Goal: Task Accomplishment & Management: Use online tool/utility

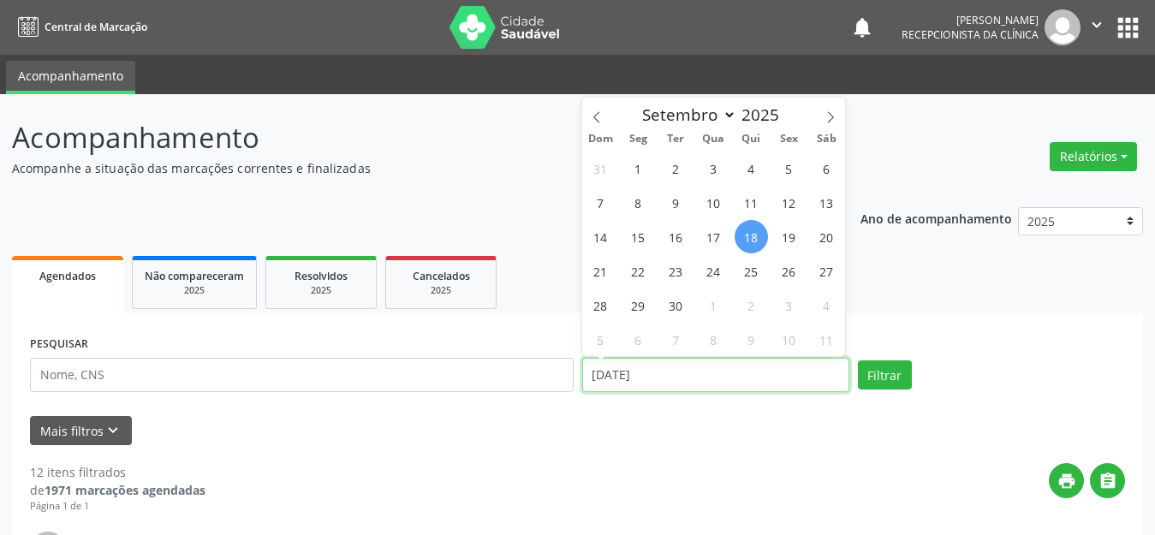
click at [700, 371] on input "[DATE]" at bounding box center [715, 375] width 267 height 34
click at [672, 279] on span "23" at bounding box center [675, 270] width 33 height 33
type input "23/09/2025"
click at [672, 279] on span "23" at bounding box center [675, 270] width 33 height 33
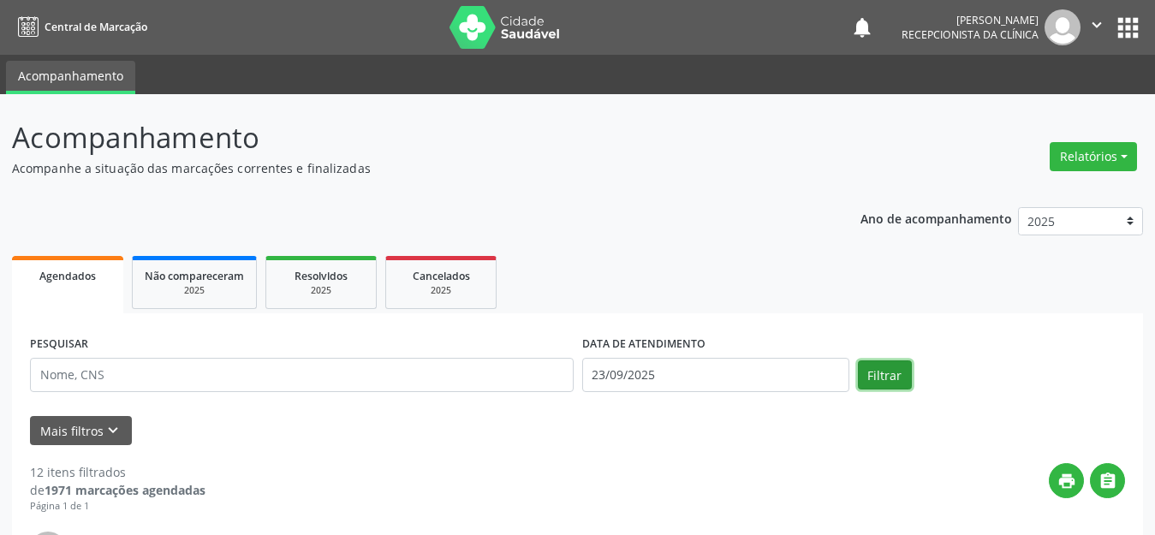
click at [881, 384] on button "Filtrar" at bounding box center [885, 374] width 54 height 29
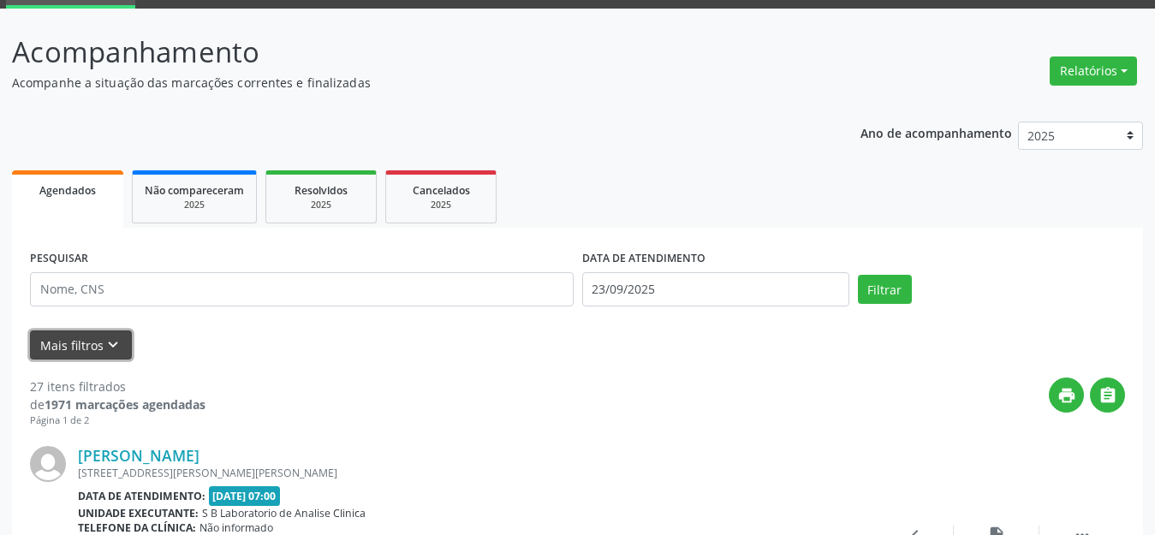
click at [112, 351] on icon "keyboard_arrow_down" at bounding box center [113, 345] width 19 height 19
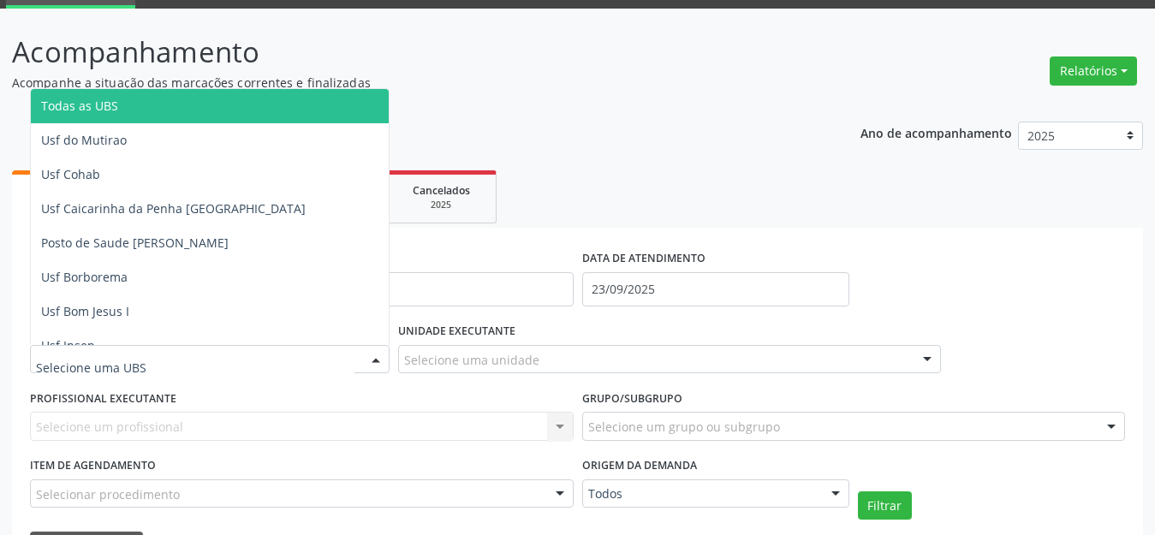
click at [149, 368] on div at bounding box center [210, 359] width 360 height 29
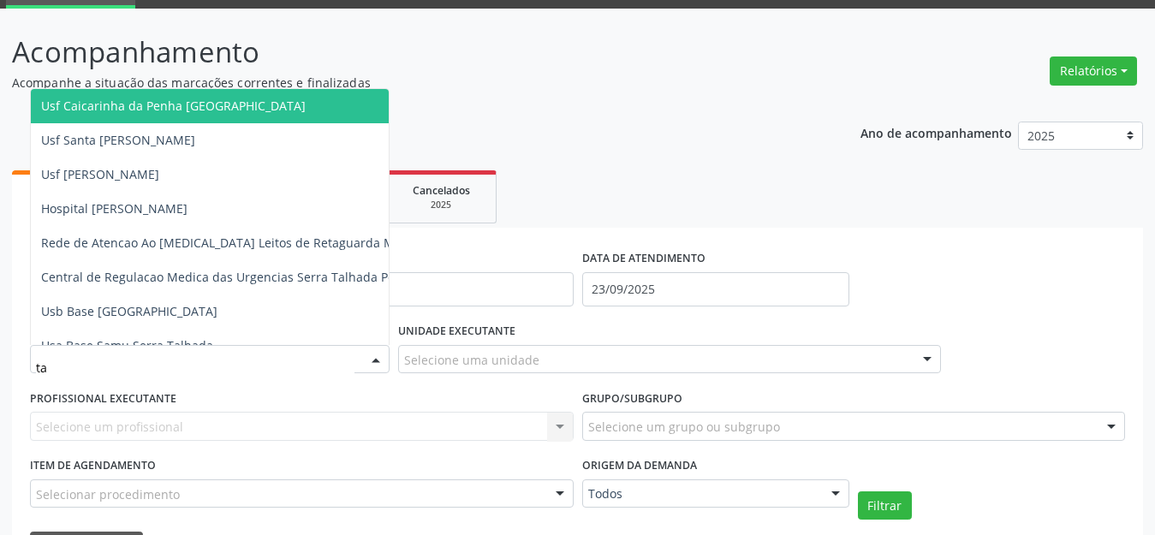
type input "tau"
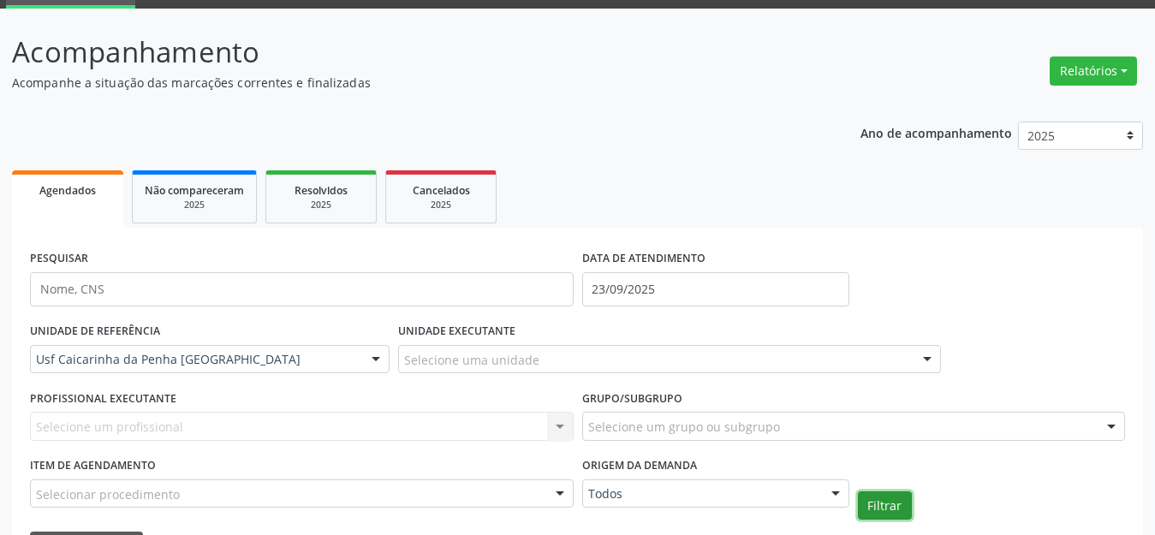
click at [880, 501] on button "Filtrar" at bounding box center [885, 505] width 54 height 29
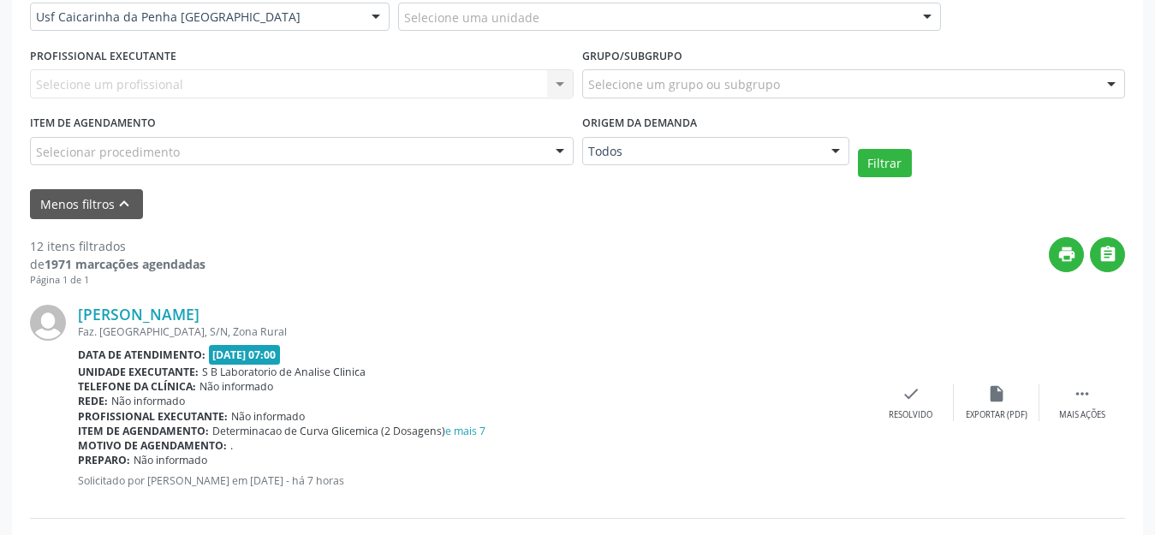
scroll to position [514, 0]
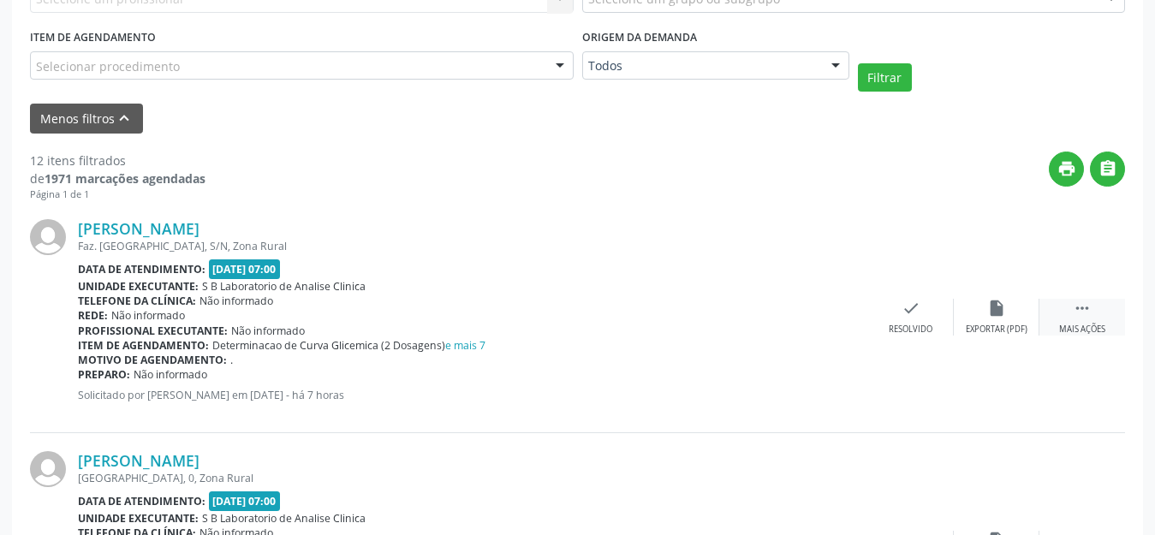
click at [1098, 317] on div " Mais ações" at bounding box center [1082, 317] width 86 height 37
click at [841, 317] on div "print Imprimir" at bounding box center [826, 317] width 86 height 37
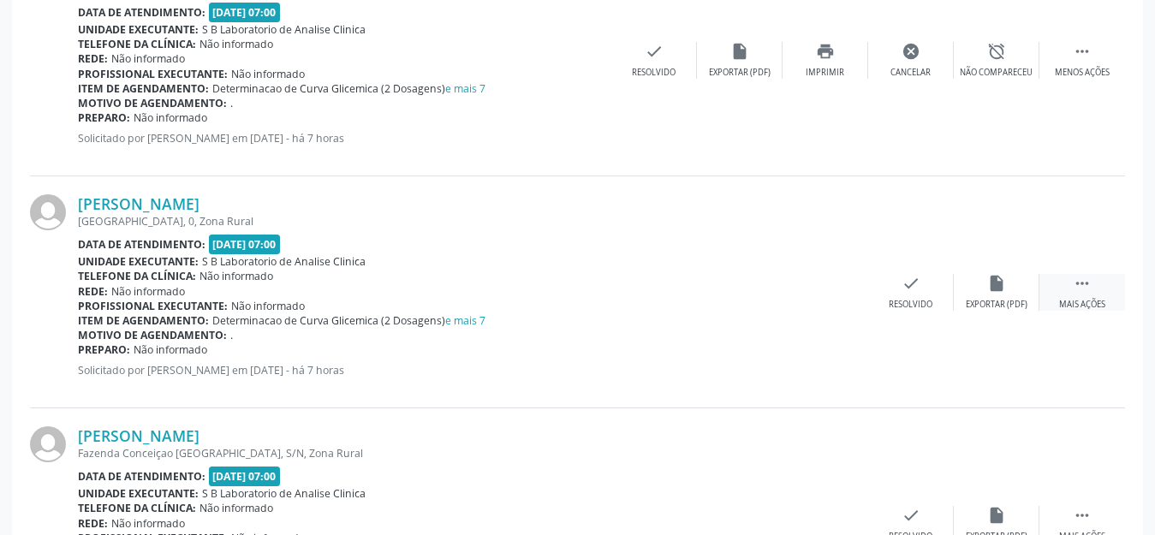
click at [1098, 299] on div "Mais ações" at bounding box center [1082, 305] width 46 height 12
click at [811, 303] on div "Imprimir" at bounding box center [825, 305] width 39 height 12
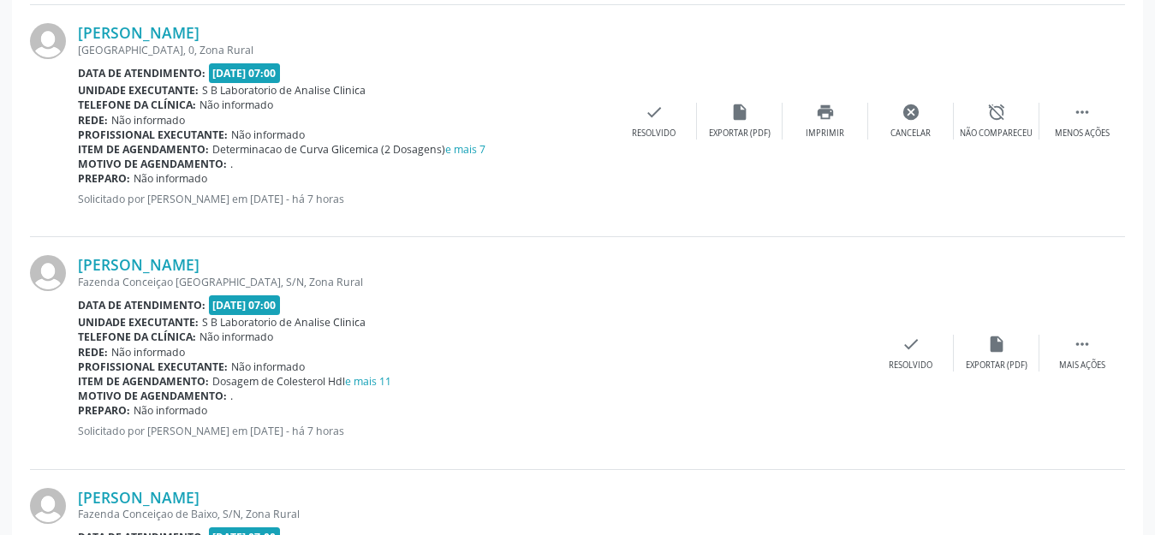
scroll to position [1027, 0]
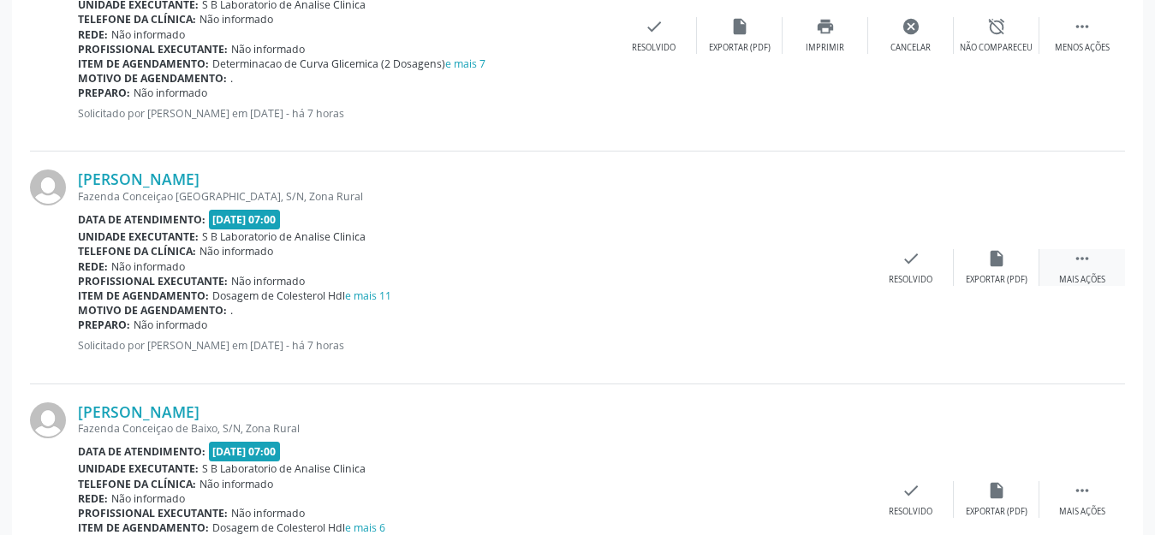
click at [1069, 256] on div " Mais ações" at bounding box center [1082, 267] width 86 height 37
click at [819, 266] on icon "print" at bounding box center [825, 258] width 19 height 19
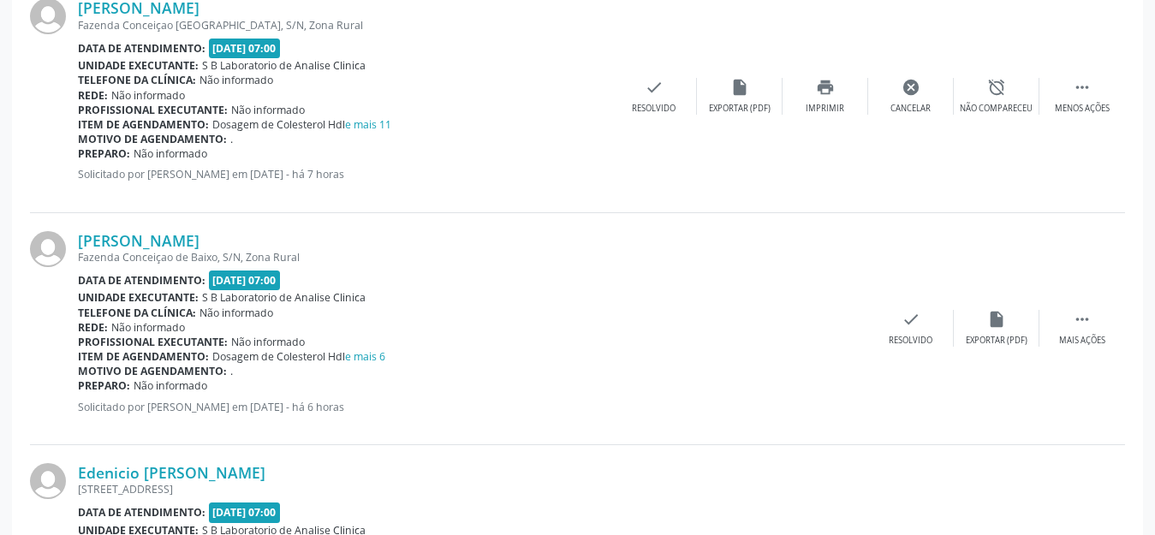
scroll to position [1370, 0]
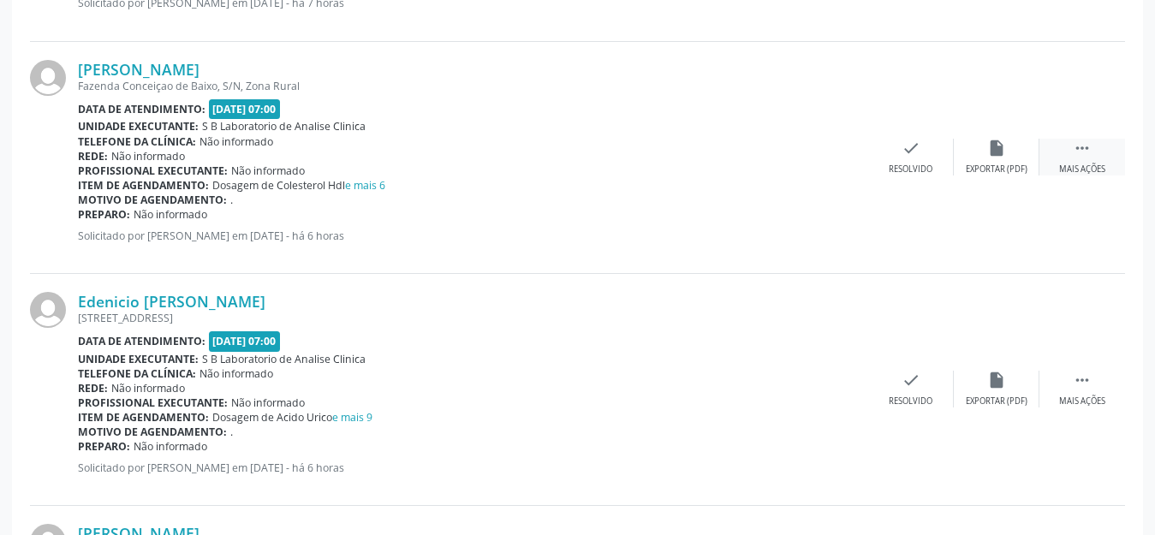
click at [1088, 164] on div "Mais ações" at bounding box center [1082, 170] width 46 height 12
click at [829, 159] on div "print Imprimir" at bounding box center [826, 157] width 86 height 37
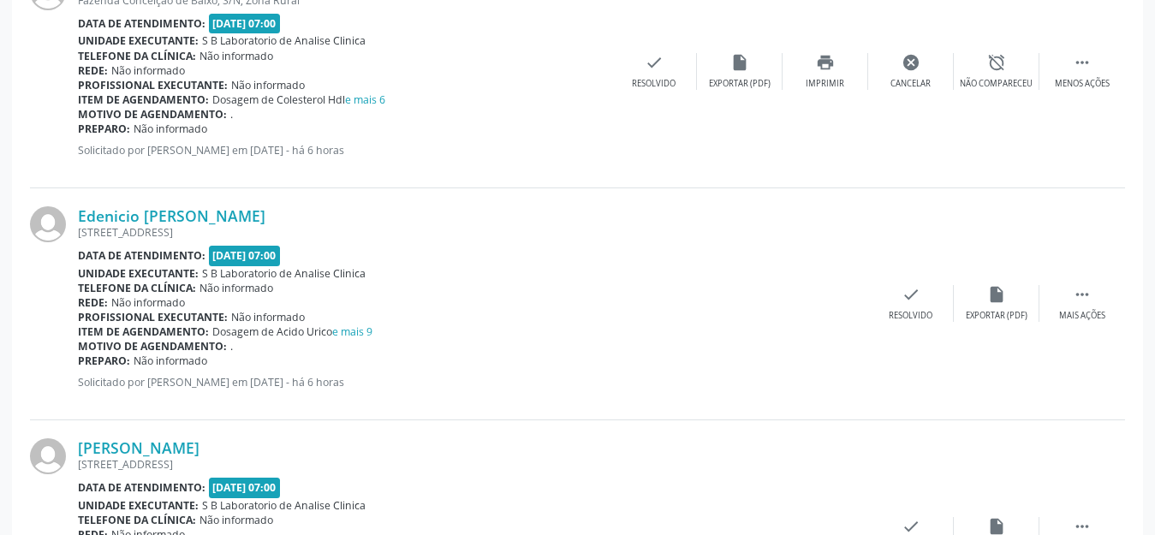
scroll to position [1541, 0]
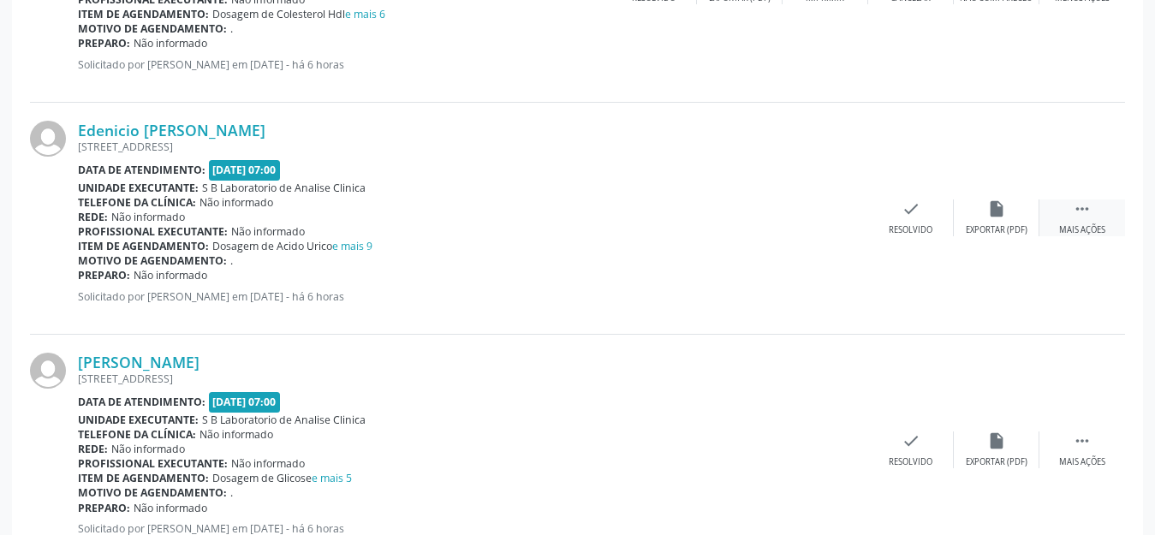
click at [1059, 200] on div " Mais ações" at bounding box center [1082, 218] width 86 height 37
click at [838, 220] on div "print Imprimir" at bounding box center [826, 218] width 86 height 37
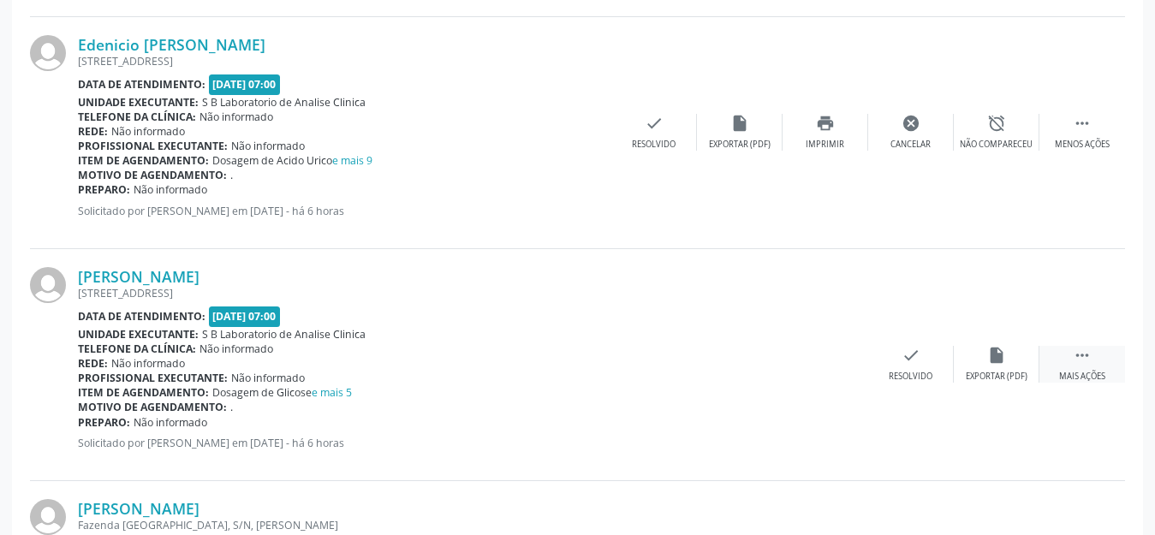
click at [1082, 362] on icon "" at bounding box center [1082, 355] width 19 height 19
click at [842, 366] on div "print Imprimir" at bounding box center [826, 364] width 86 height 37
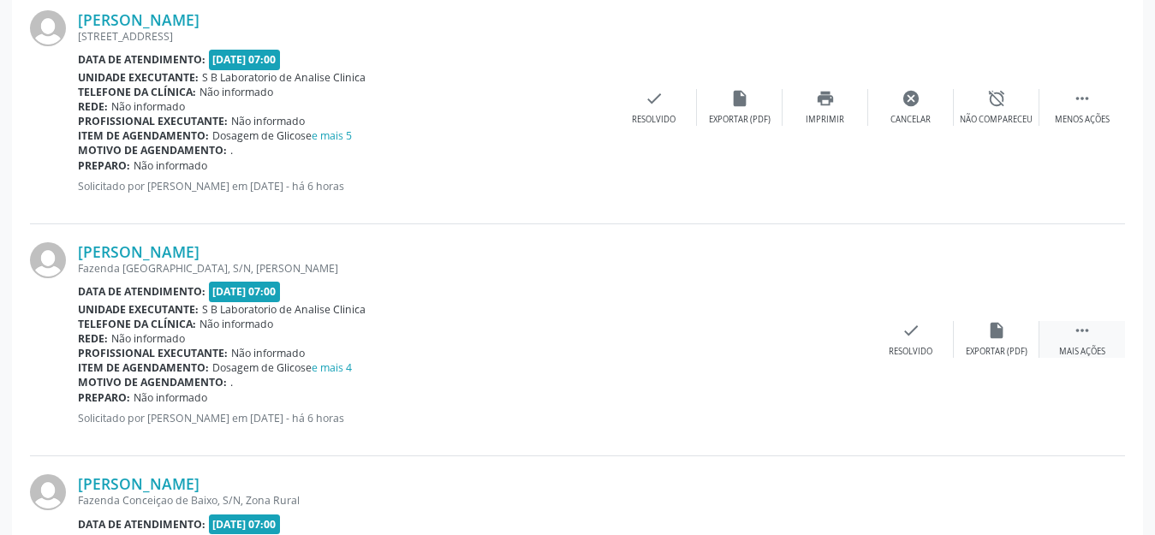
click at [1088, 328] on icon "" at bounding box center [1082, 330] width 19 height 19
click at [830, 322] on icon "print" at bounding box center [825, 330] width 19 height 19
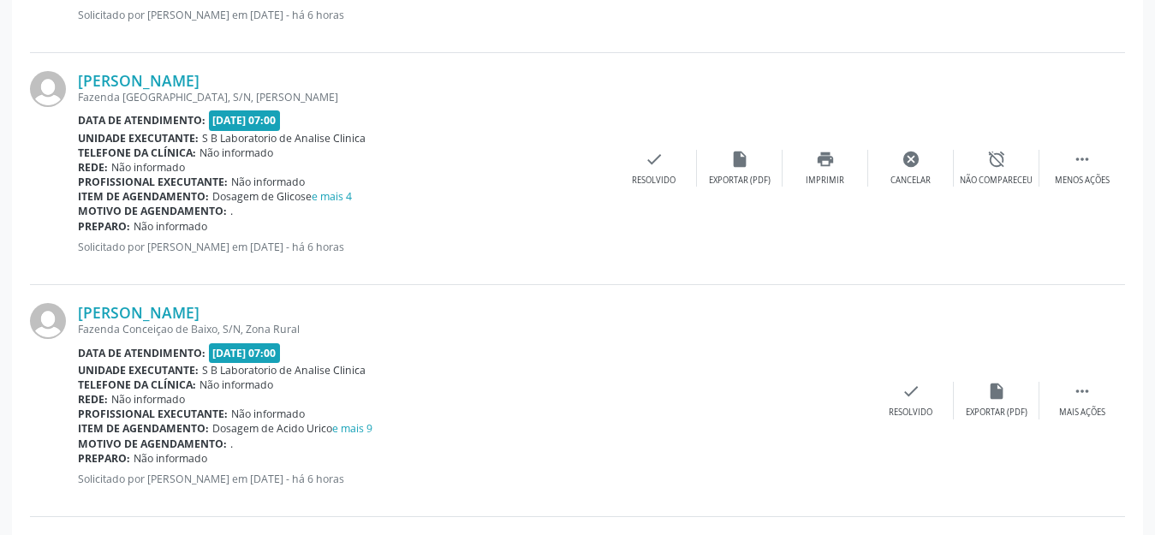
scroll to position [2141, 0]
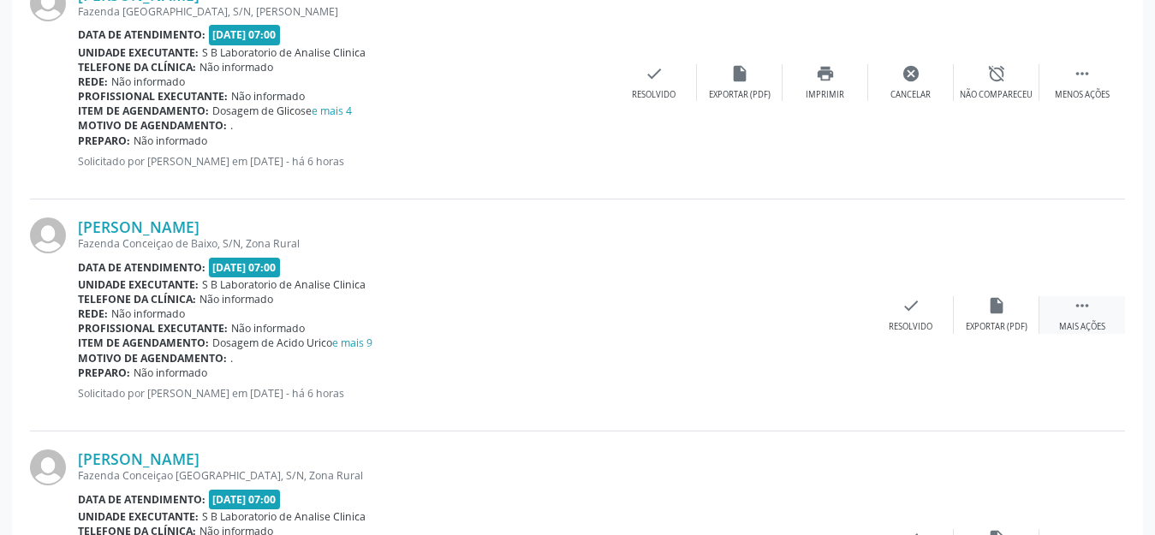
click at [1088, 322] on div "Mais ações" at bounding box center [1082, 327] width 46 height 12
click at [828, 321] on div "Imprimir" at bounding box center [825, 327] width 39 height 12
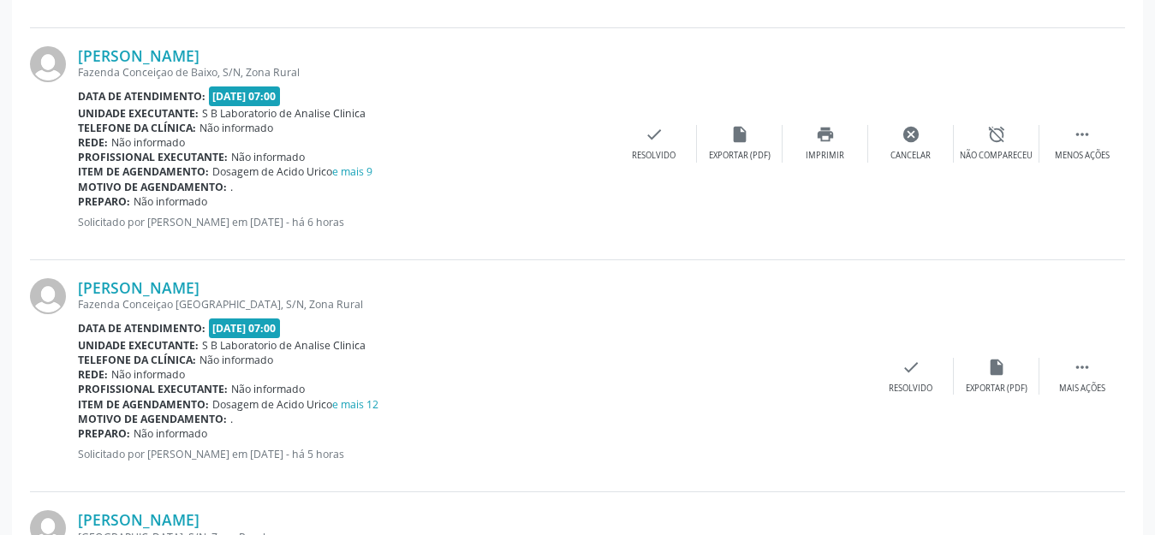
scroll to position [2397, 0]
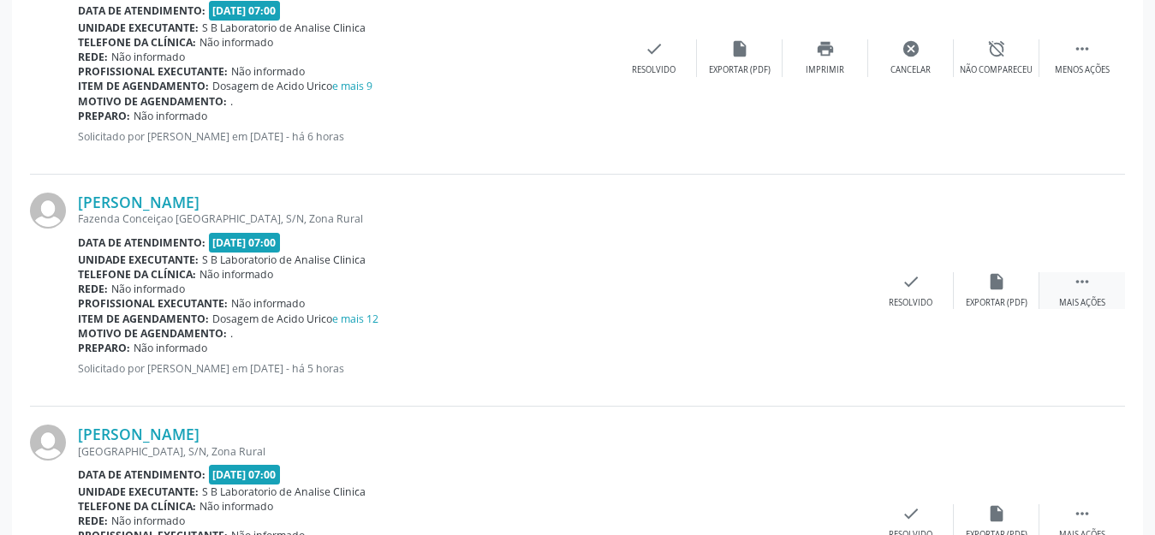
click at [1083, 283] on icon "" at bounding box center [1082, 281] width 19 height 19
click at [853, 291] on div "print Imprimir" at bounding box center [826, 290] width 86 height 37
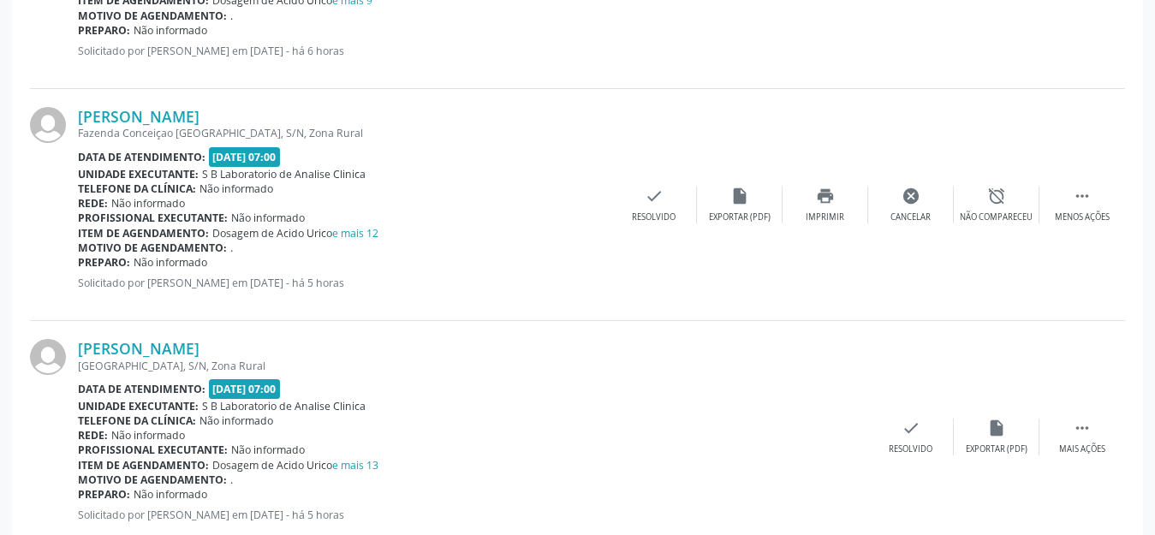
scroll to position [2569, 0]
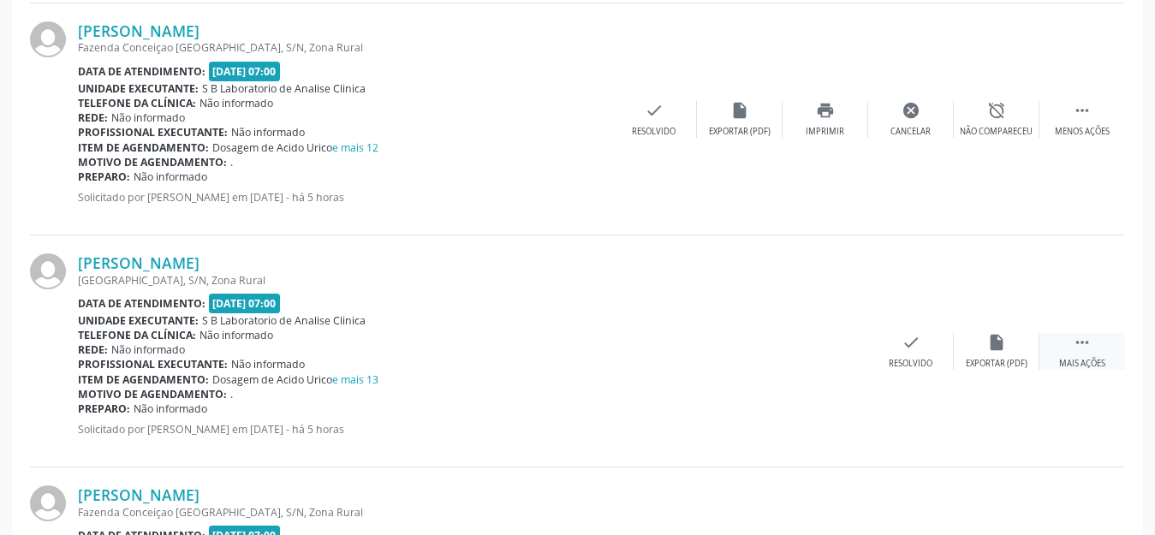
click at [1092, 336] on div " Mais ações" at bounding box center [1082, 351] width 86 height 37
click at [831, 348] on icon "print" at bounding box center [825, 342] width 19 height 19
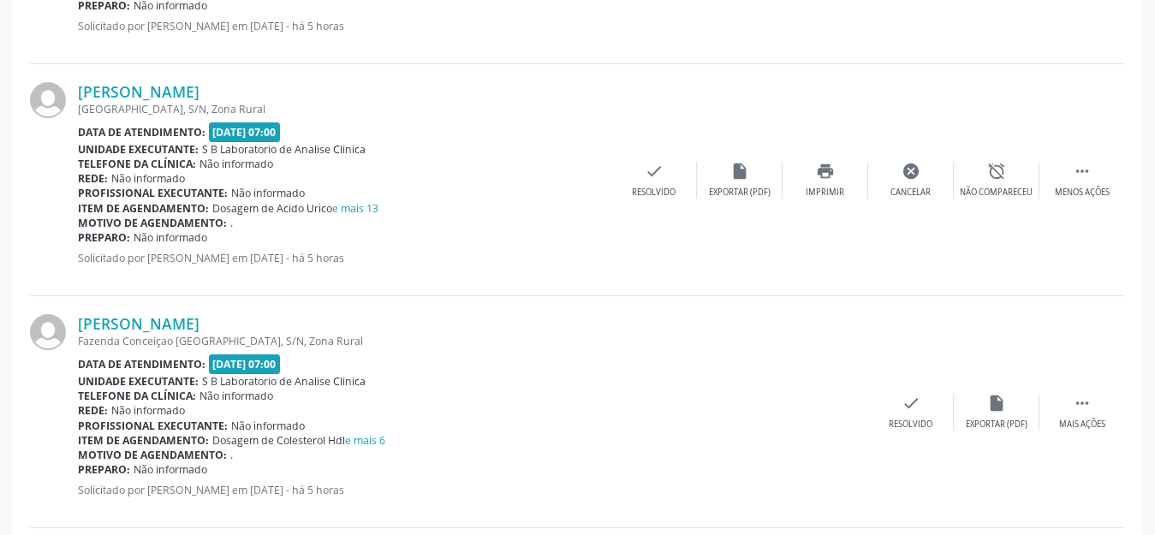
scroll to position [2911, 0]
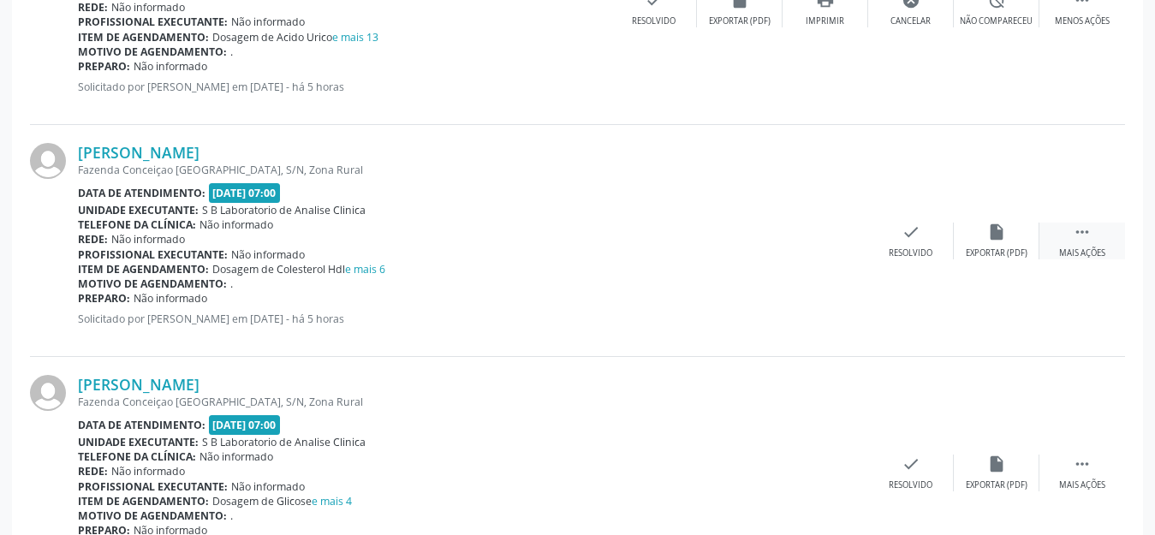
click at [1086, 243] on div " Mais ações" at bounding box center [1082, 241] width 86 height 37
click at [821, 247] on div "Imprimir" at bounding box center [825, 253] width 39 height 12
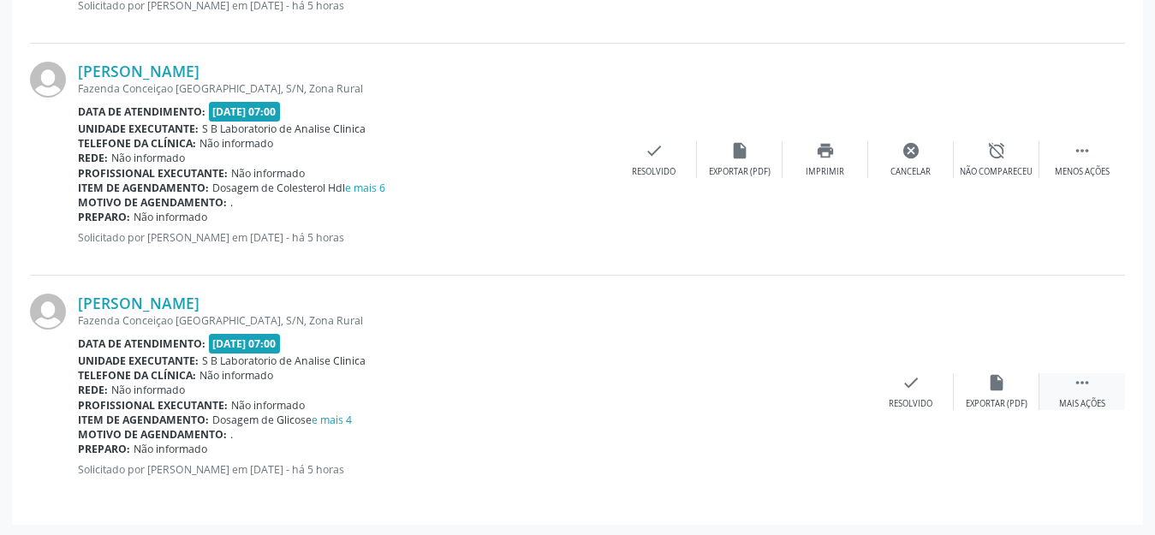
click at [1079, 402] on div "Mais ações" at bounding box center [1082, 404] width 46 height 12
click at [820, 392] on div "print Imprimir" at bounding box center [826, 391] width 86 height 37
